Goal: Task Accomplishment & Management: Complete application form

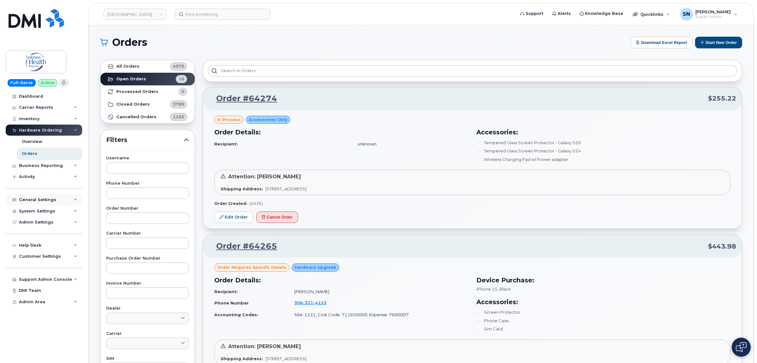
click at [49, 201] on div "General Settings" at bounding box center [37, 199] width 37 height 5
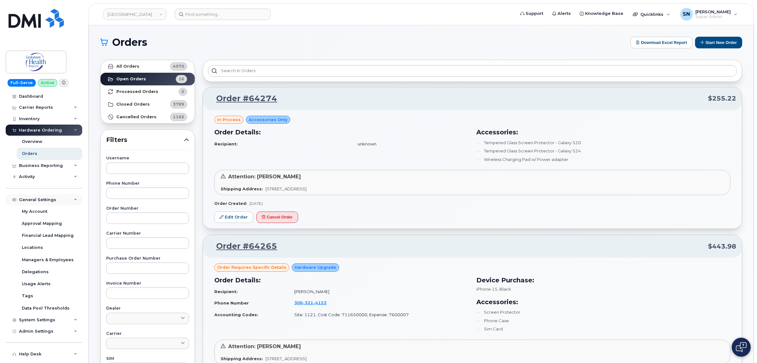
click at [49, 205] on div "General Settings" at bounding box center [44, 199] width 76 height 11
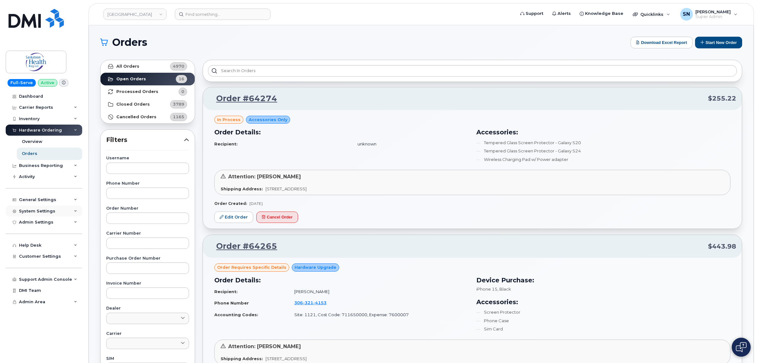
click at [51, 214] on div "System Settings" at bounding box center [37, 210] width 36 height 5
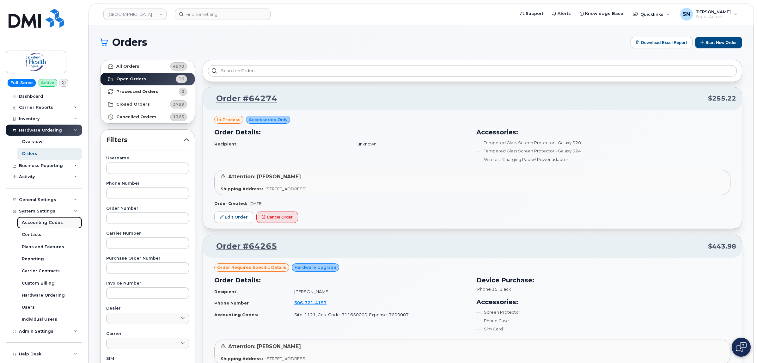
click at [51, 224] on div "Accounting Codes" at bounding box center [42, 223] width 41 height 6
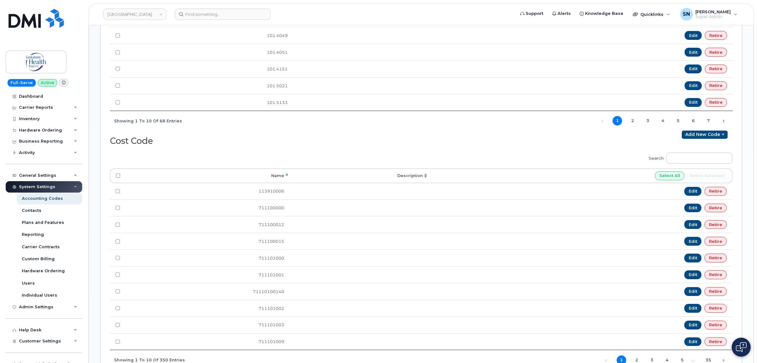
scroll to position [237, 0]
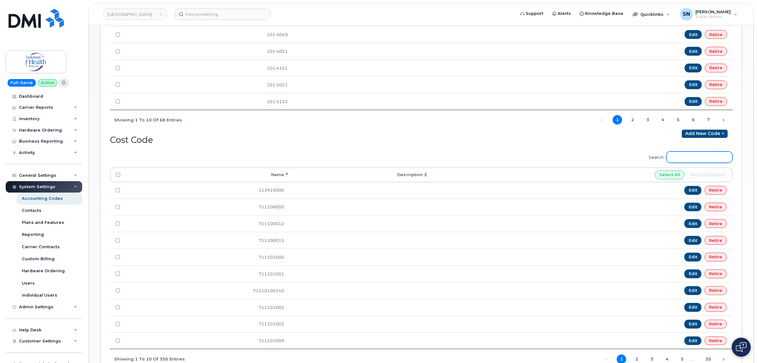
click at [680, 154] on input "Search:" at bounding box center [699, 156] width 66 height 11
click at [702, 137] on link "Add new code" at bounding box center [704, 134] width 46 height 8
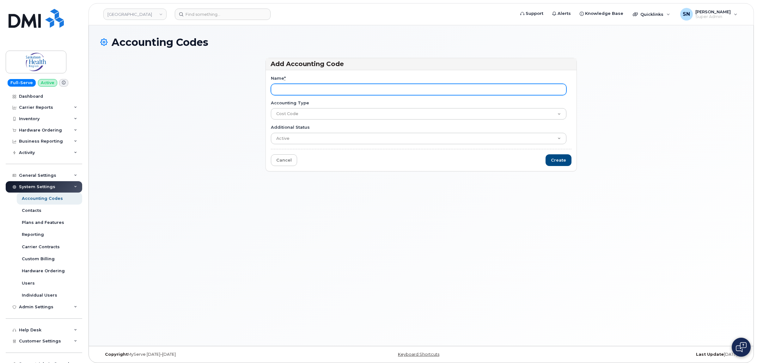
click at [386, 90] on input "Name *" at bounding box center [419, 89] width 296 height 11
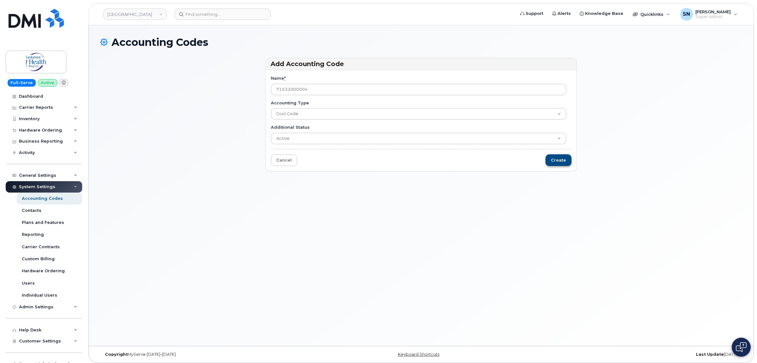
type input "71532000004"
click at [562, 164] on input "Create" at bounding box center [558, 160] width 26 height 12
type input "Saving..."
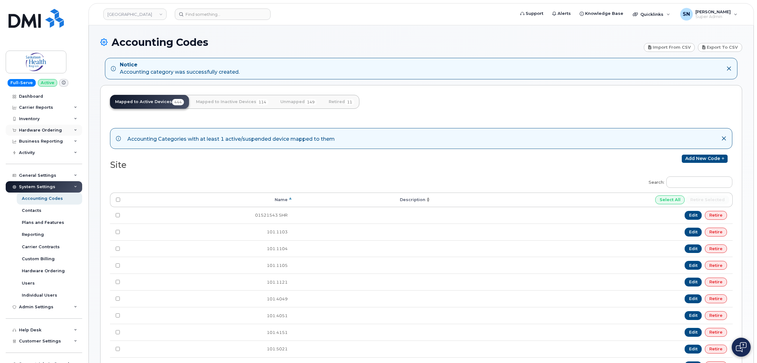
click at [50, 131] on div "Hardware Ordering" at bounding box center [40, 130] width 43 height 5
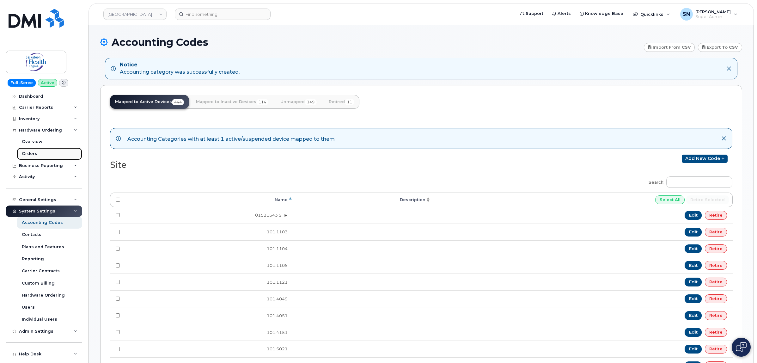
click at [33, 153] on div "Orders" at bounding box center [29, 154] width 15 height 6
